Goal: Find specific page/section: Find specific page/section

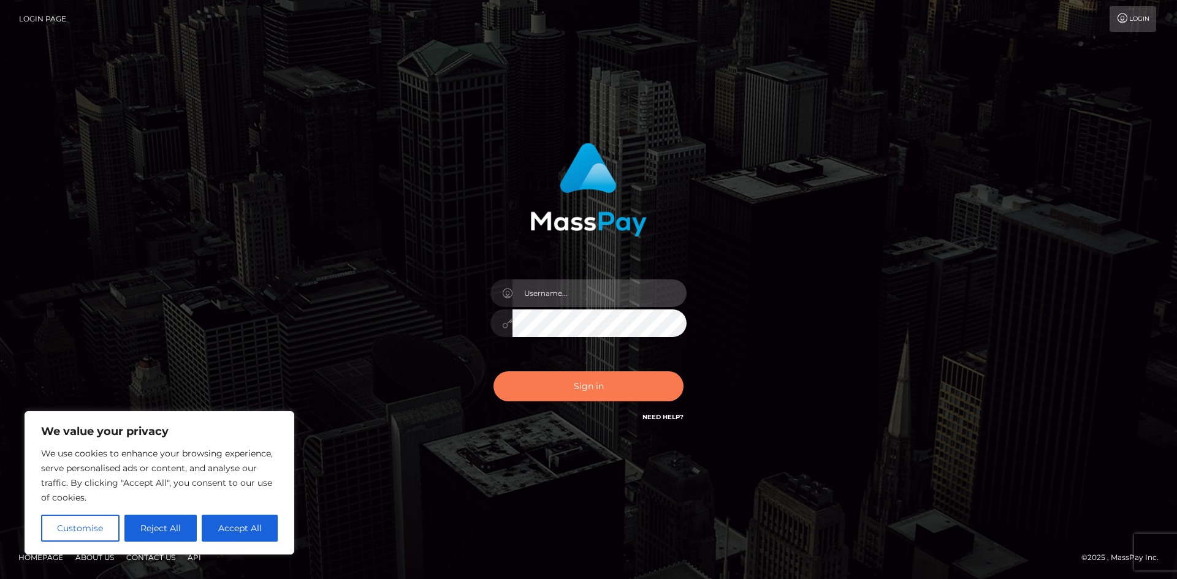
type input "hello.feetfinder"
click at [568, 384] on button "Sign in" at bounding box center [588, 386] width 190 height 30
type input "hello.feetfinder"
click at [631, 392] on button "Sign in" at bounding box center [588, 386] width 190 height 30
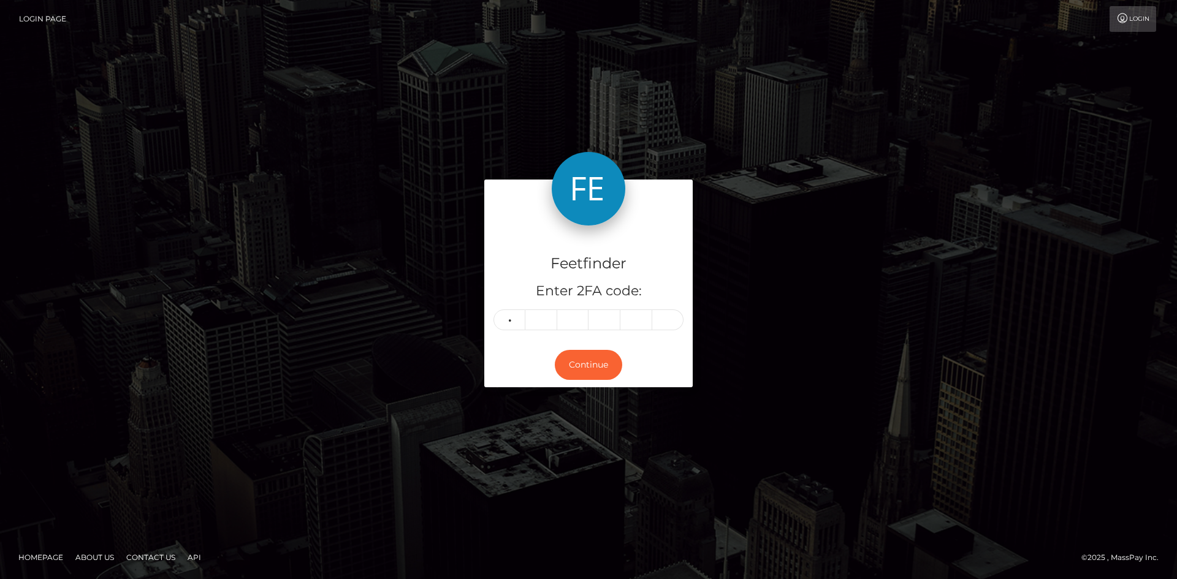
type input "8"
type input "3"
type input "5"
type input "0"
type input "2"
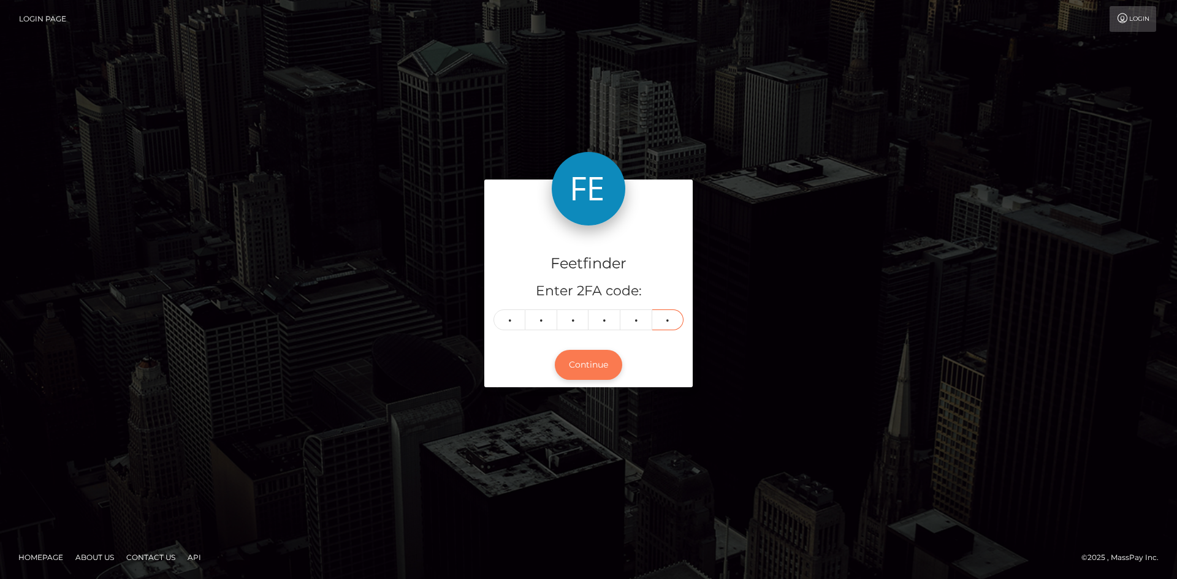
type input "3"
click at [590, 373] on button "Continue" at bounding box center [588, 365] width 67 height 30
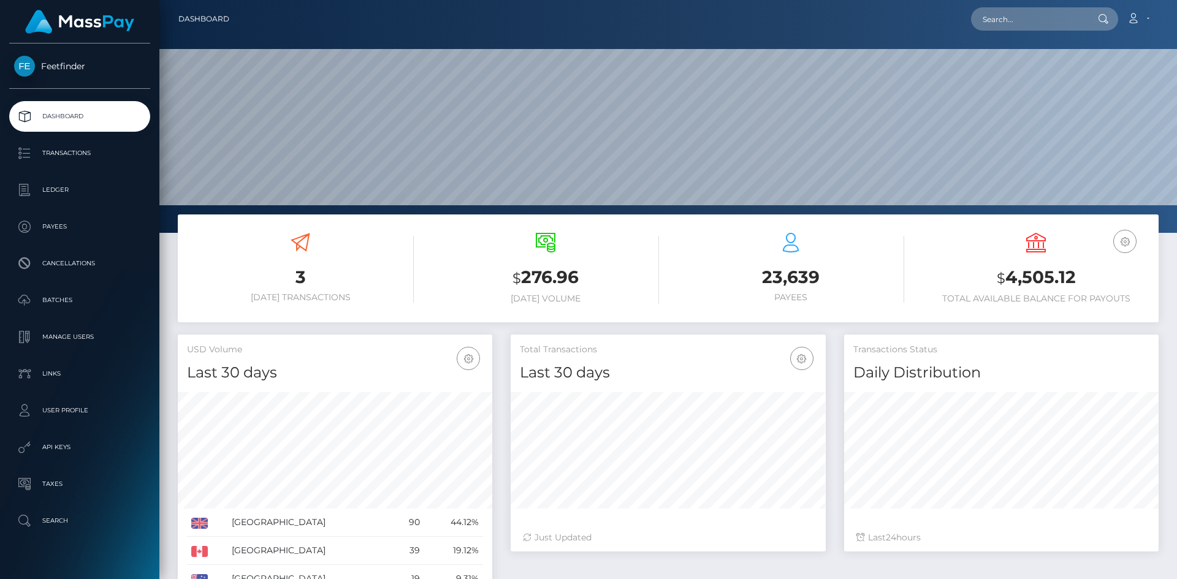
scroll to position [218, 315]
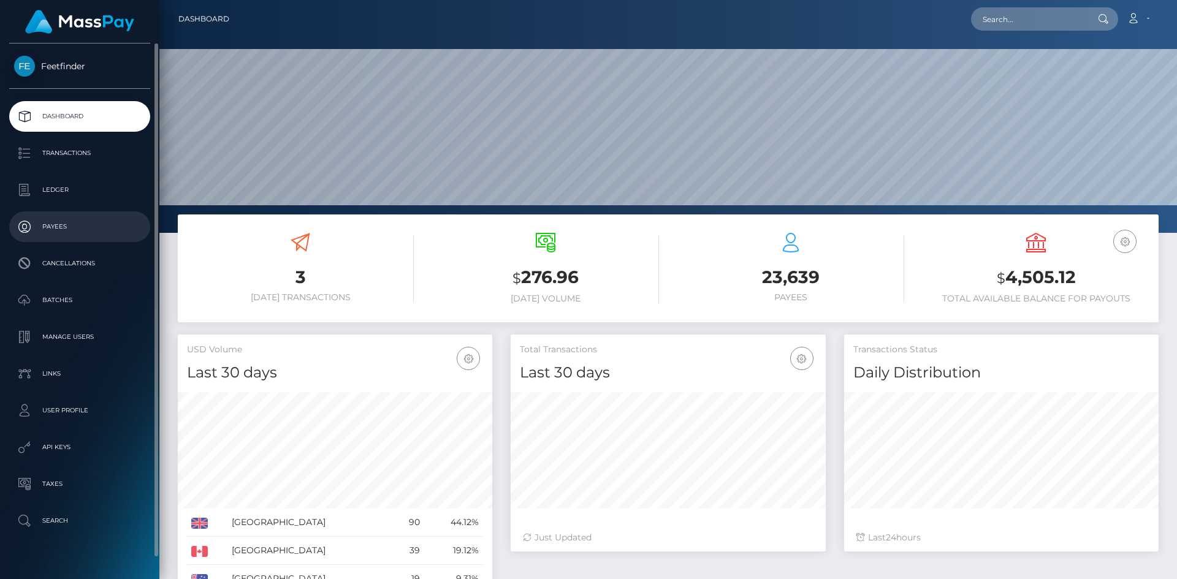
click at [54, 226] on p "Payees" at bounding box center [79, 227] width 131 height 18
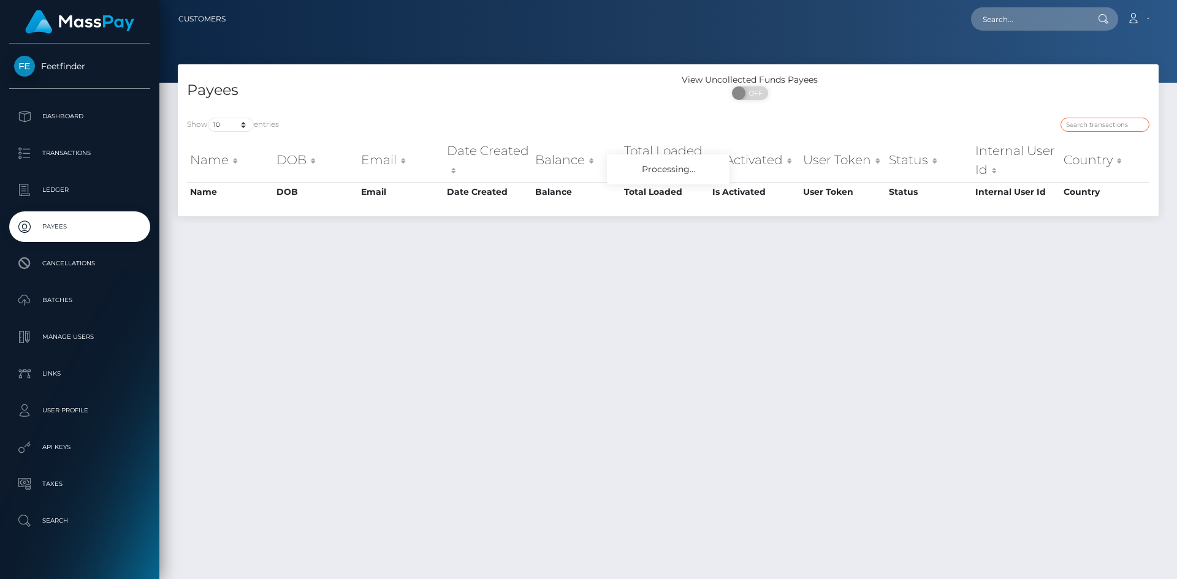
click at [1085, 123] on input "search" at bounding box center [1104, 125] width 89 height 14
paste input "1c2f2168-6ef5-11f0-87f1-0266f44cc279"
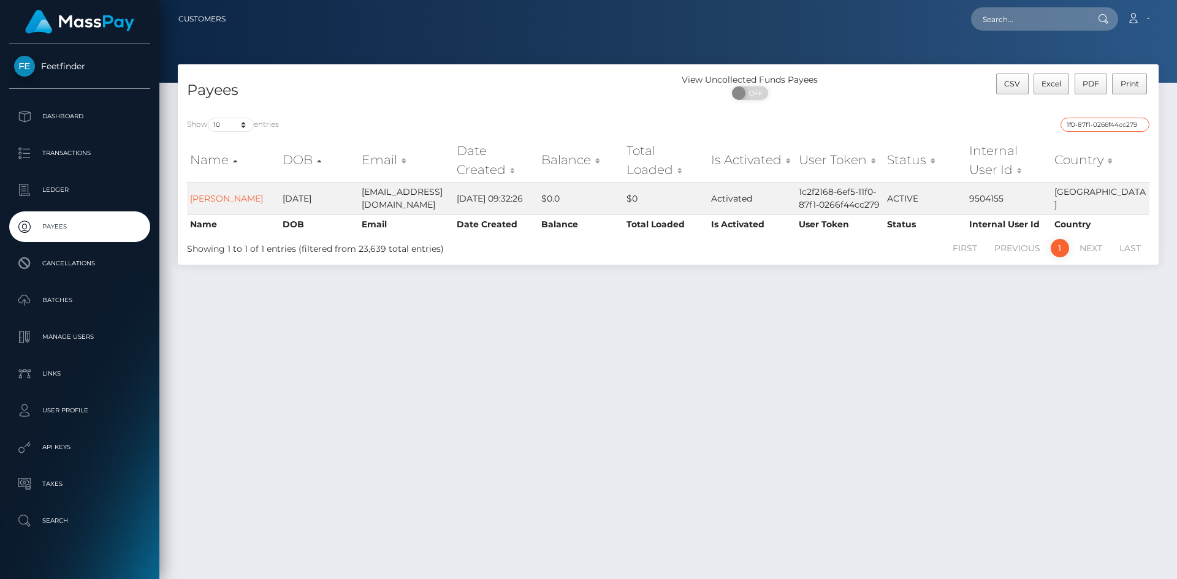
type input "1c2f2168-6ef5-11f0-87f1-0266f44cc279"
